Goal: Information Seeking & Learning: Check status

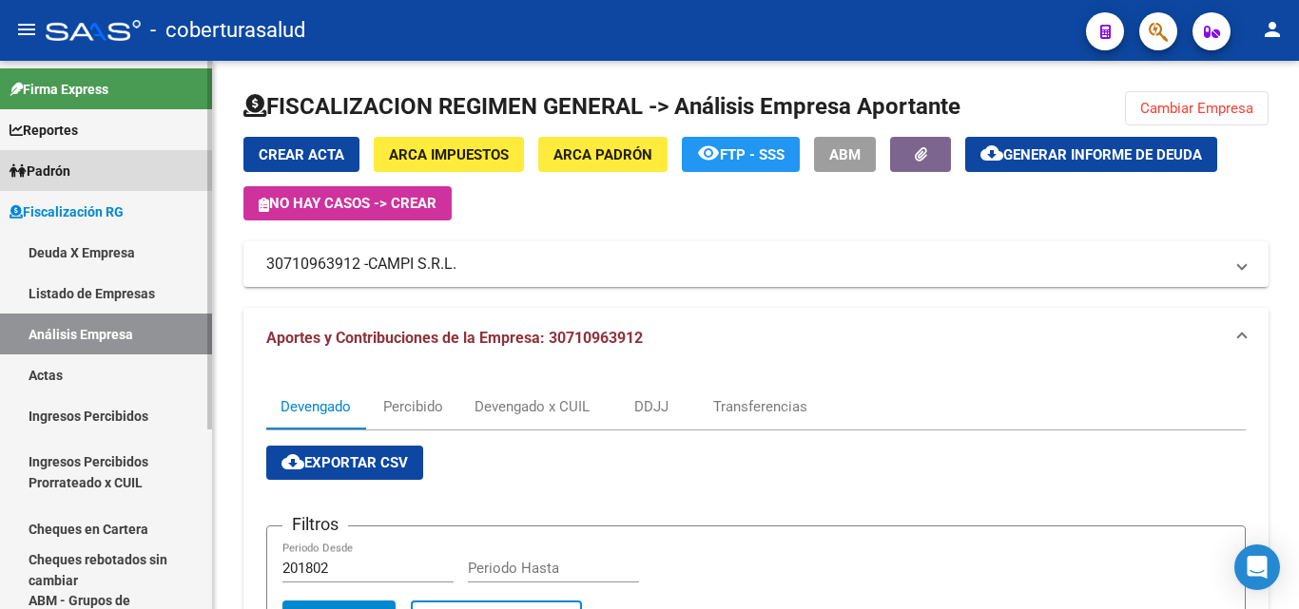
click at [46, 162] on span "Padrón" at bounding box center [40, 171] width 61 height 21
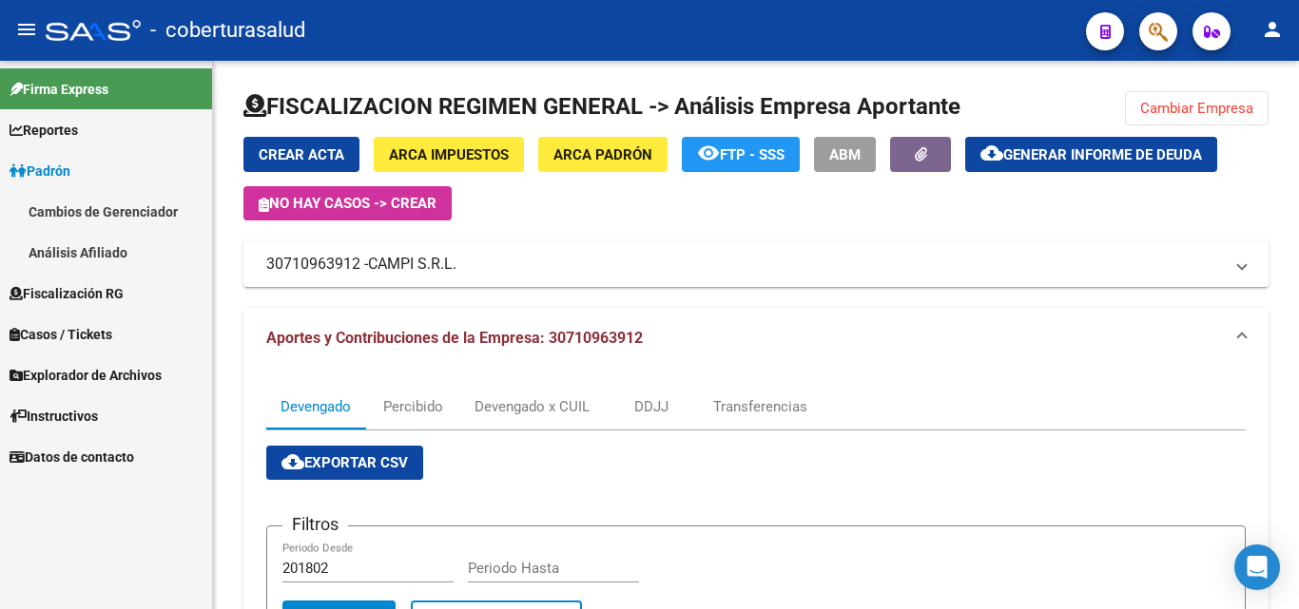
click at [68, 260] on link "Análisis Afiliado" at bounding box center [106, 252] width 212 height 41
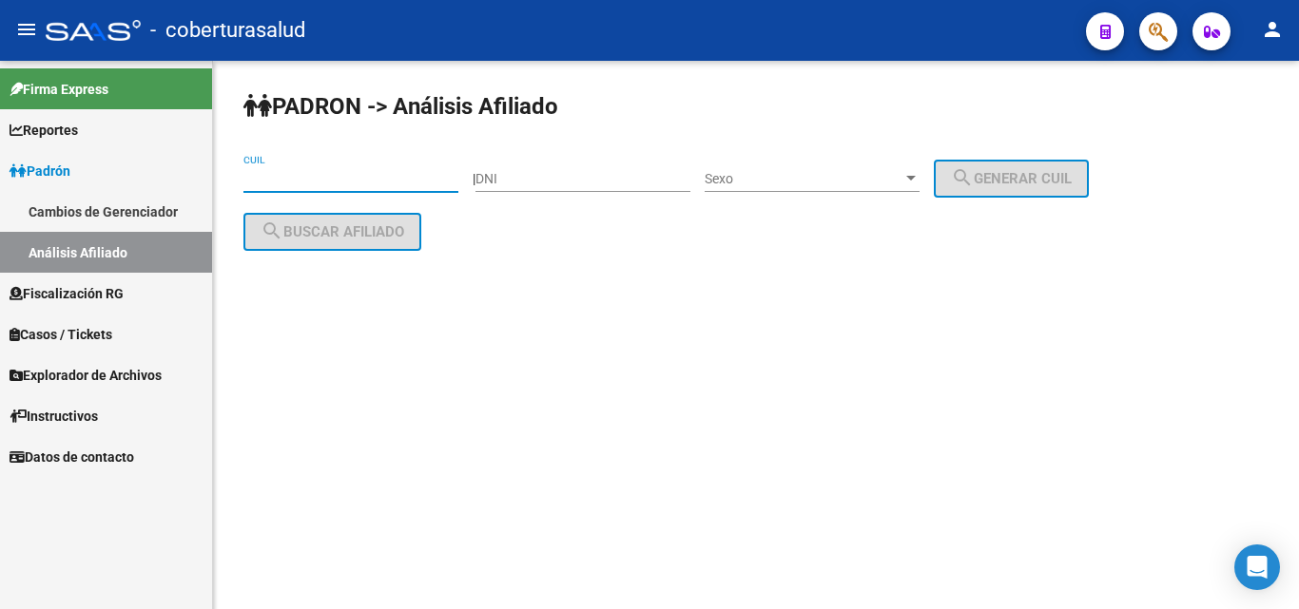
paste input "20-24238354-1"
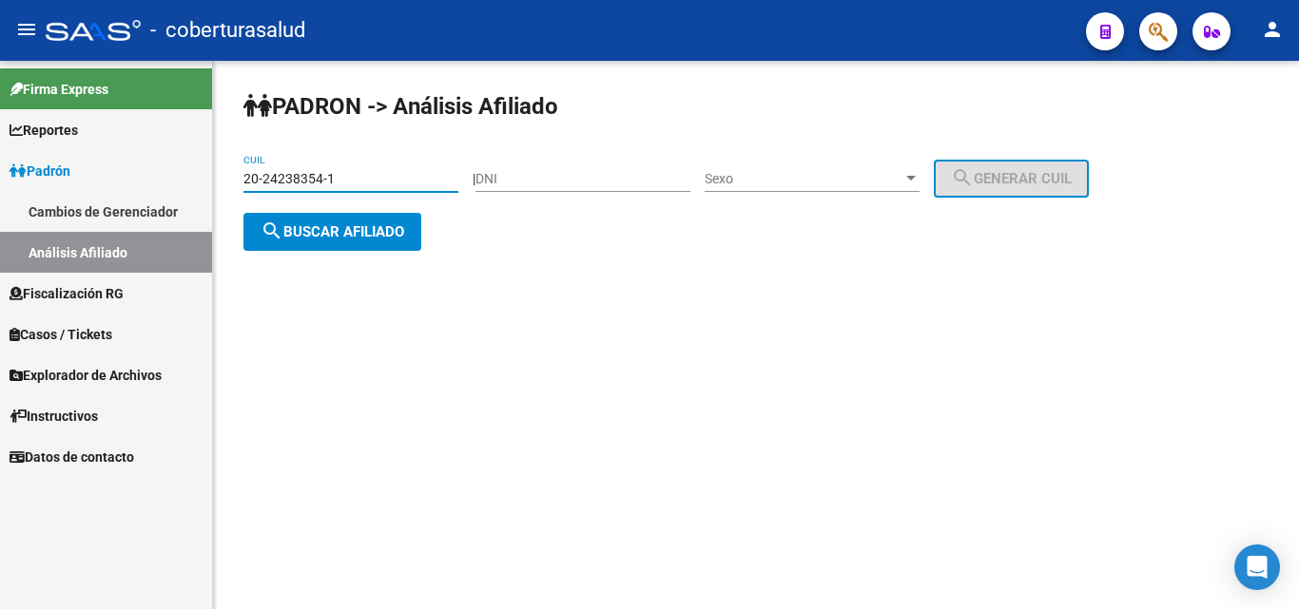
click at [320, 228] on span "search Buscar afiliado" at bounding box center [333, 231] width 144 height 17
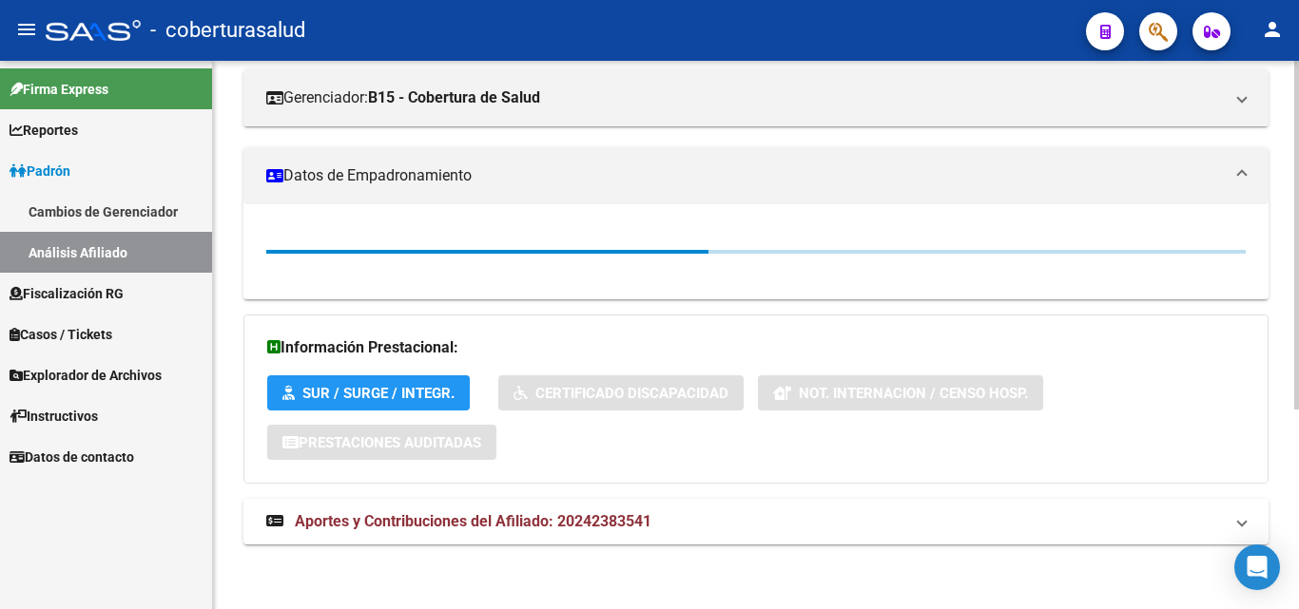
scroll to position [315, 0]
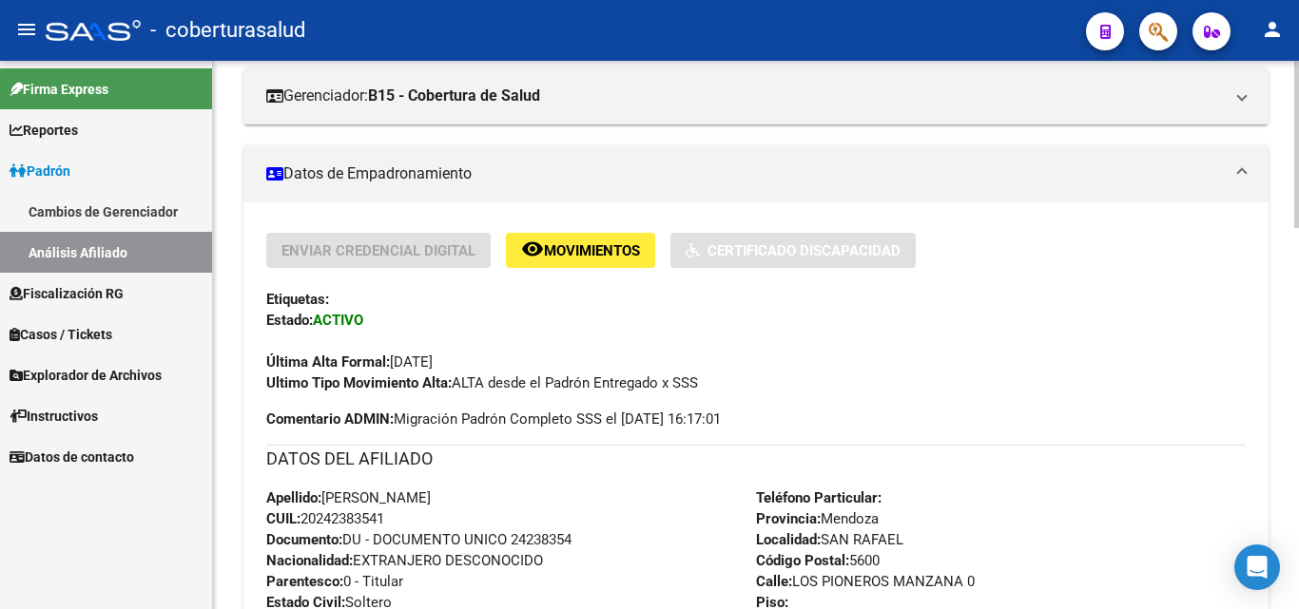
click at [419, 514] on div "Apellido: [PERSON_NAME]: 20242383541 Documento: DU - DOCUMENTO UNICO 24238354 N…" at bounding box center [511, 592] width 490 height 209
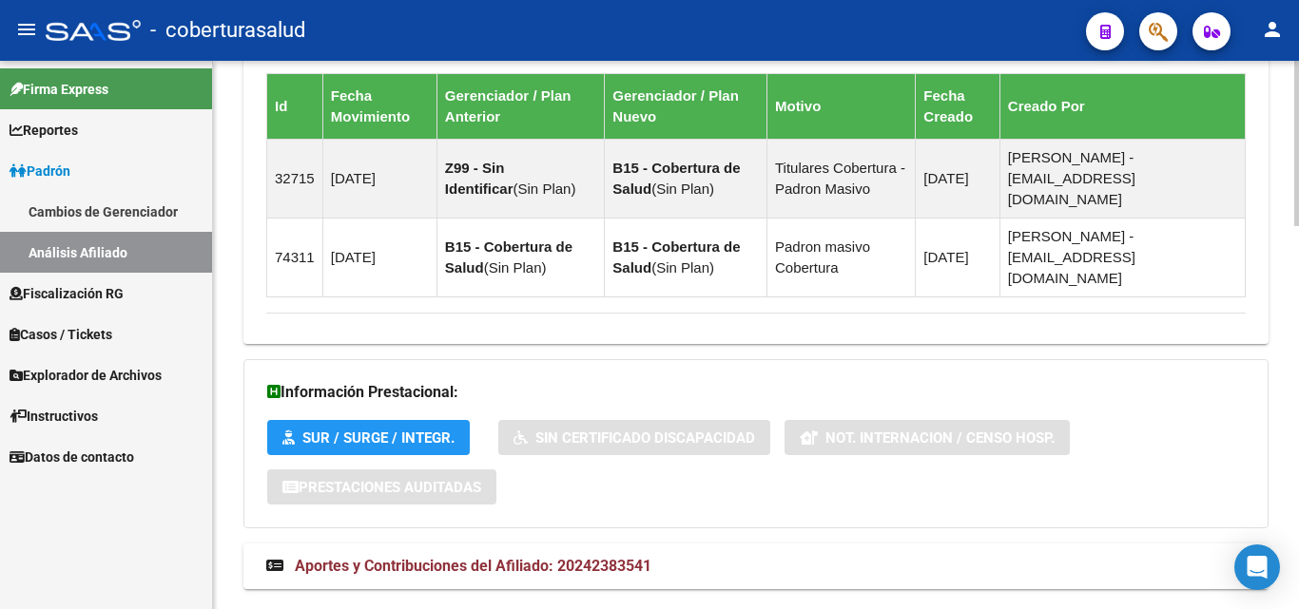
scroll to position [1271, 0]
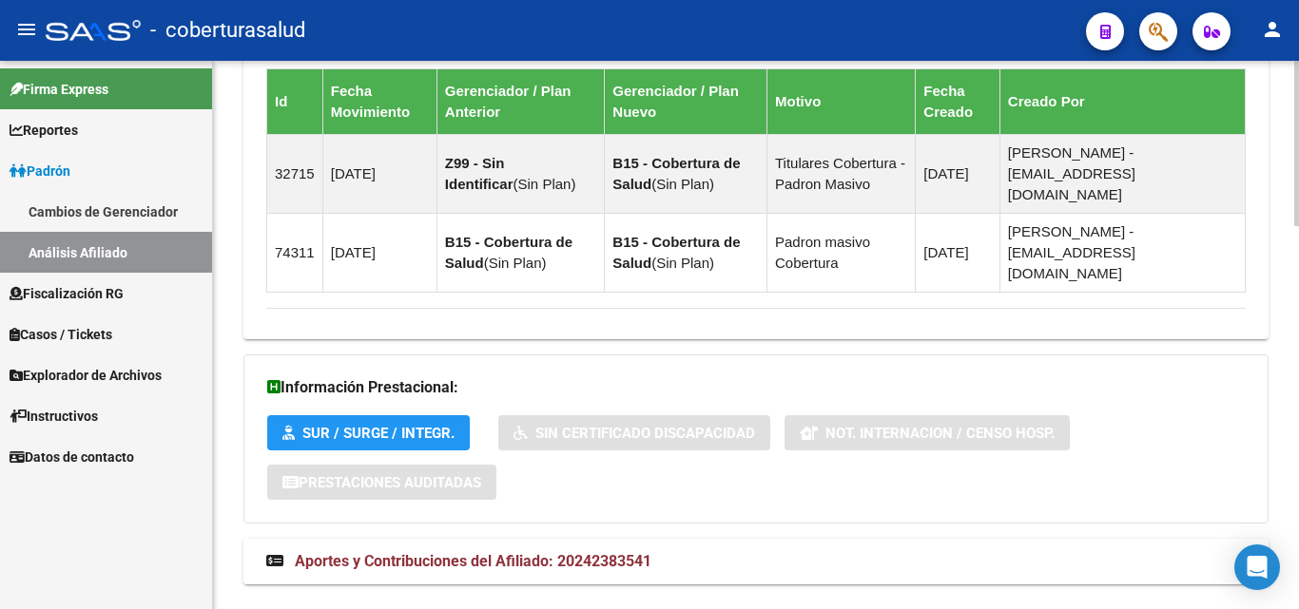
click at [450, 552] on span "Aportes y Contribuciones del Afiliado: 20242383541" at bounding box center [473, 561] width 357 height 18
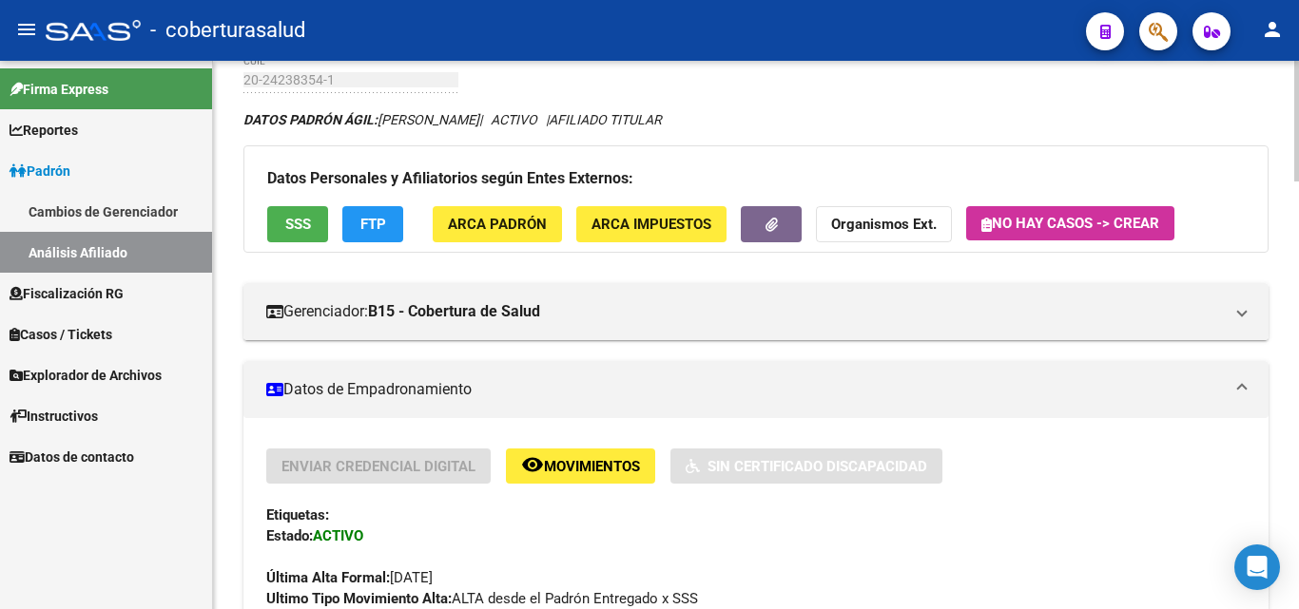
scroll to position [0, 0]
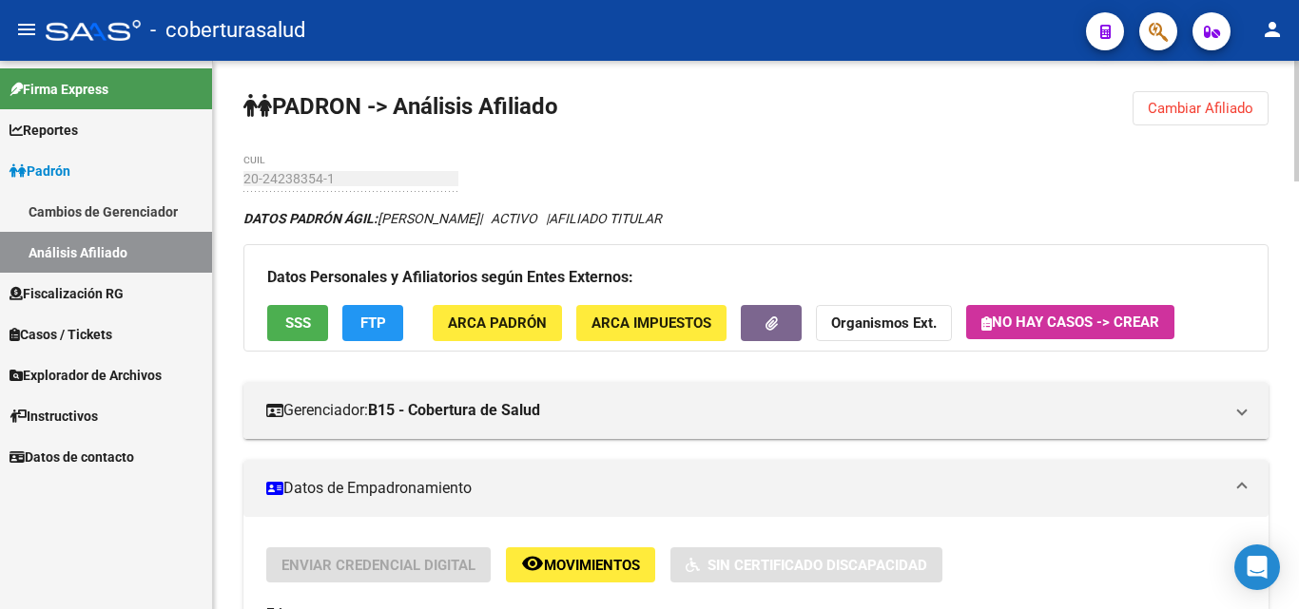
click at [1298, 94] on div at bounding box center [1296, 121] width 5 height 121
click at [1194, 109] on span "Cambiar Afiliado" at bounding box center [1201, 108] width 106 height 17
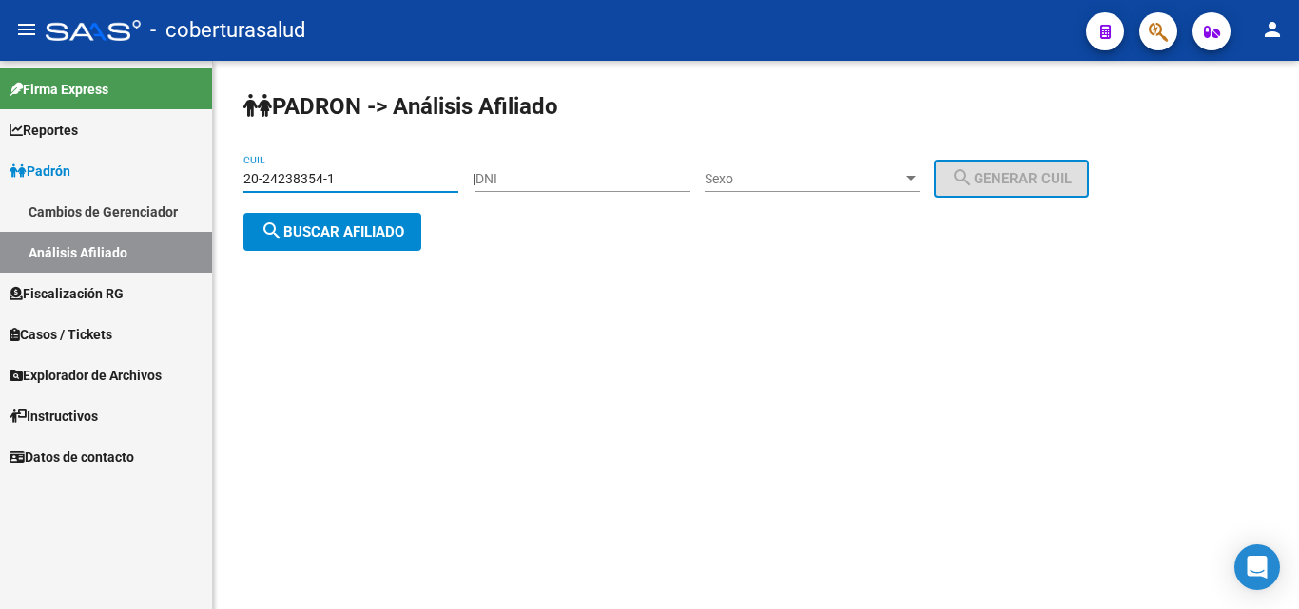
click at [286, 171] on input "20-24238354-1" at bounding box center [350, 179] width 215 height 16
paste input "3-27270007-9"
type input "23-27270007-9"
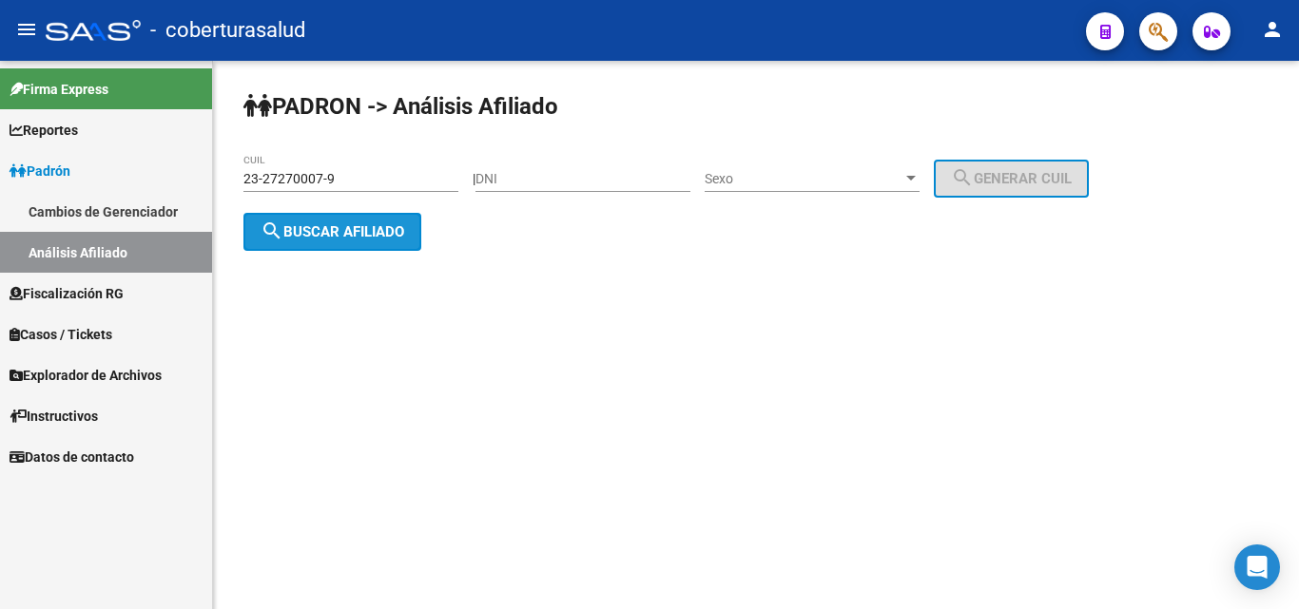
click at [340, 231] on span "search Buscar afiliado" at bounding box center [333, 231] width 144 height 17
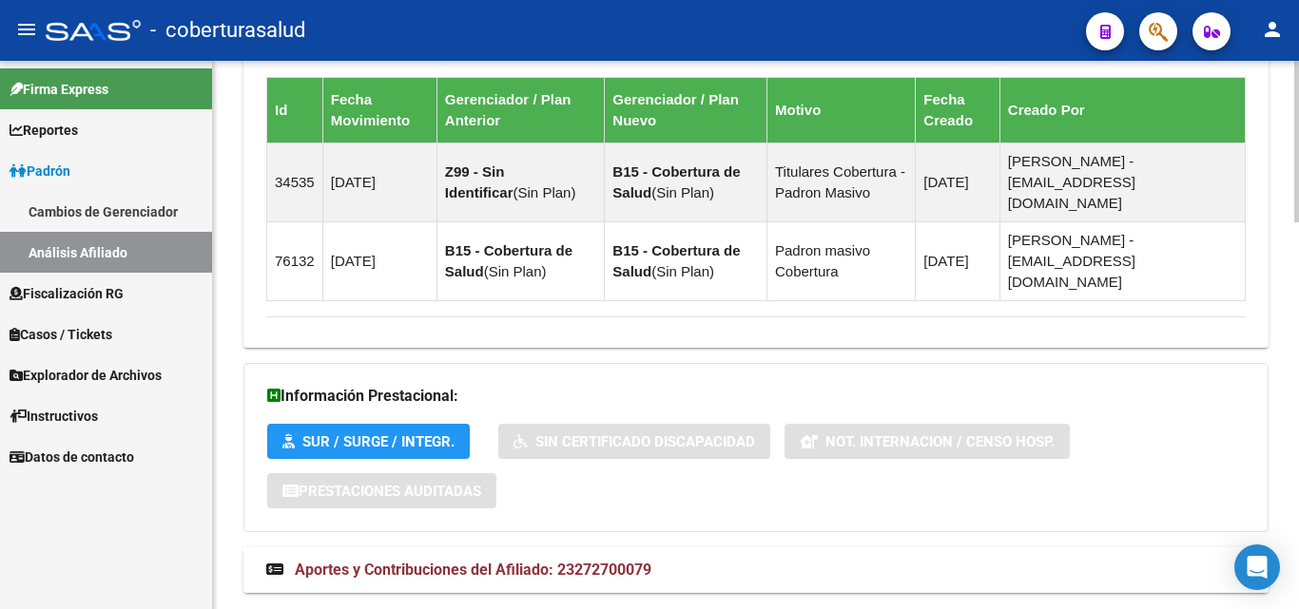
scroll to position [1309, 0]
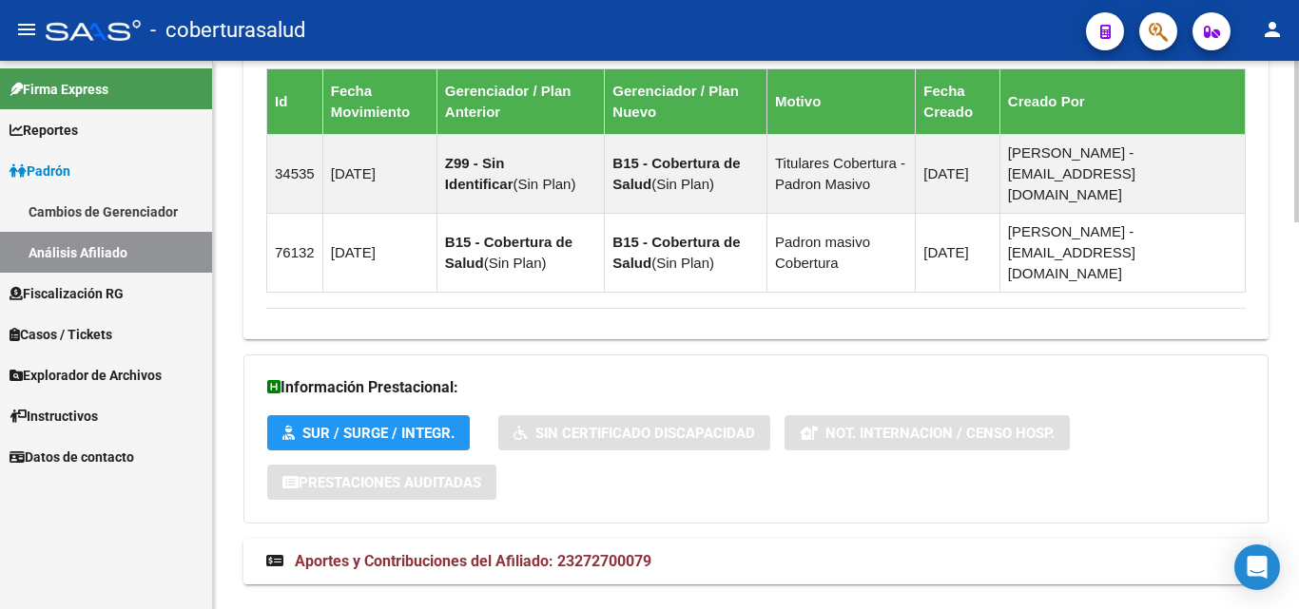
click at [403, 552] on span "Aportes y Contribuciones del Afiliado: 23272700079" at bounding box center [473, 561] width 357 height 18
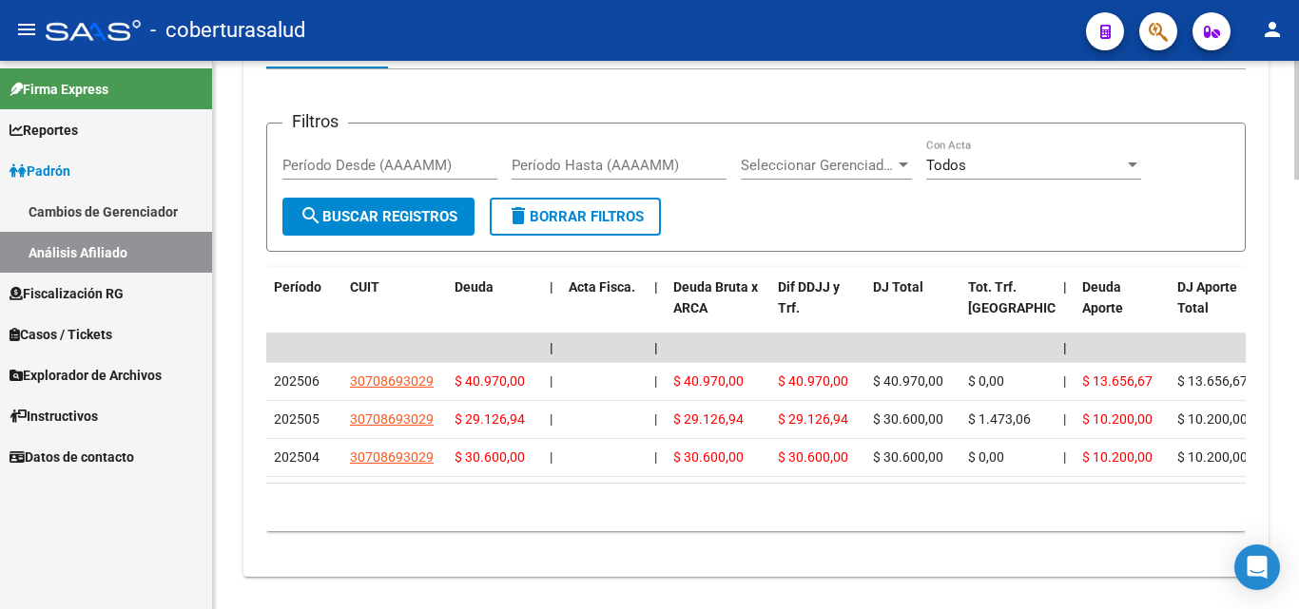
scroll to position [1991, 0]
